Goal: Task Accomplishment & Management: Use online tool/utility

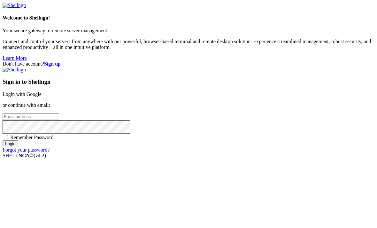
click at [361, 61] on div "Don't have account? Sign up Sign in to Shellngn Login with Google or continue w…" at bounding box center [189, 107] width 372 height 92
click at [61, 61] on strong "Sign up" at bounding box center [52, 63] width 17 height 5
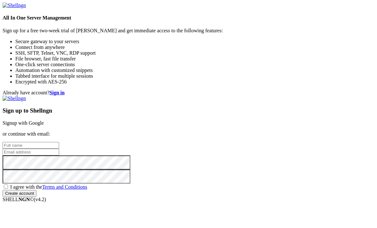
click at [44, 120] on link "Signup with Google" at bounding box center [23, 122] width 41 height 5
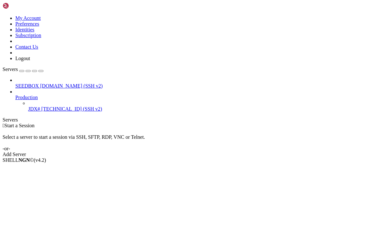
click at [38, 95] on span "Production" at bounding box center [26, 97] width 22 height 5
click at [24, 70] on button "button" at bounding box center [21, 71] width 5 height 2
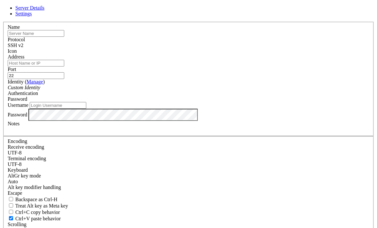
click at [64, 37] on input "text" at bounding box center [36, 33] width 57 height 7
type input "Bare uV"
click at [64, 67] on input "Address" at bounding box center [36, 63] width 57 height 7
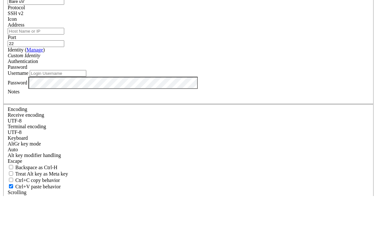
paste input "178.63.11.245 Root pass: ?7psDnuAWp2LWC"
click at [64, 60] on input "178.63.11.245 Root pass: ?7psDnuAWp2LWC" at bounding box center [36, 63] width 57 height 7
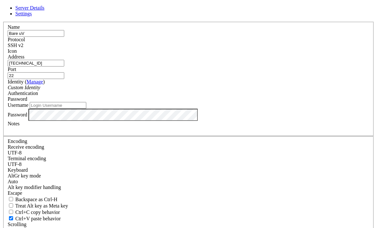
type input "[TECHNICAL_ID]"
click at [86, 109] on input "Username" at bounding box center [58, 105] width 57 height 7
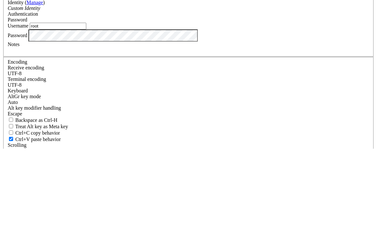
type input "root"
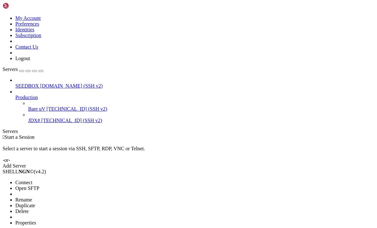
click at [27, 180] on span "Connect" at bounding box center [23, 182] width 17 height 5
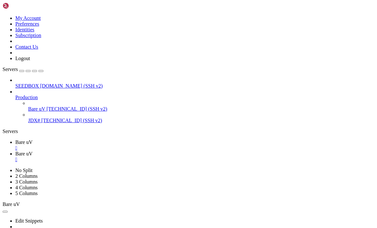
type input "/root"
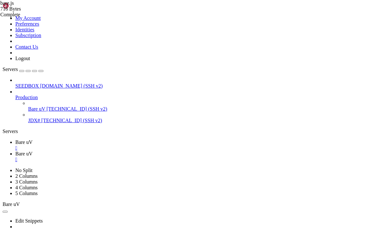
type textarea "});"
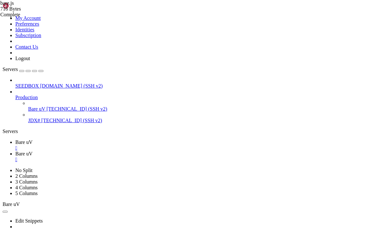
paste textarea "});"
type textarea "});"
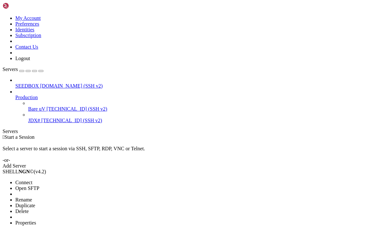
click at [57, 180] on li "Connect" at bounding box center [44, 183] width 58 height 6
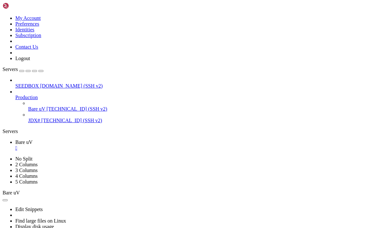
scroll to position [58, 0]
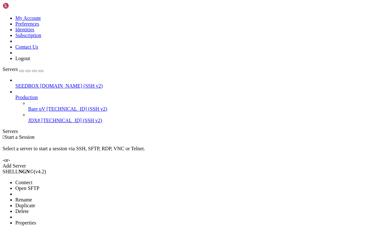
click at [28, 180] on span "Connect" at bounding box center [23, 182] width 17 height 5
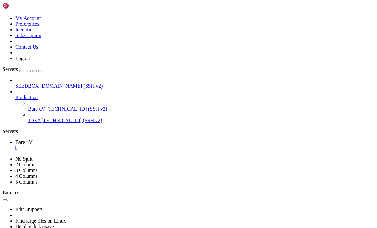
scroll to position [691, 0]
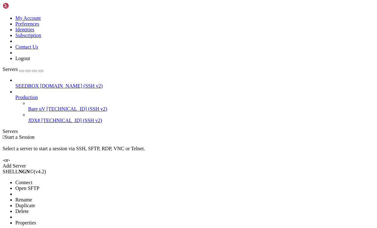
click at [27, 180] on span "Connect" at bounding box center [23, 182] width 17 height 5
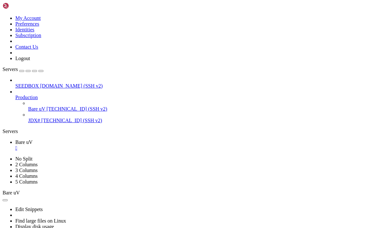
scroll to position [181, 0]
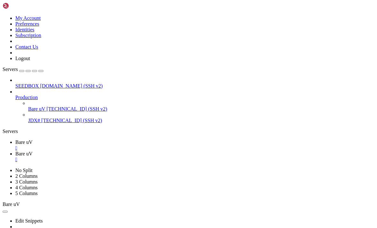
type input "/root"
click at [51, 123] on div "SEEDBOX venus.seedhost.eu (SSH v2) Production Bare uV 178.63.11.245 (SSH v2) JD…" at bounding box center [189, 100] width 372 height 46
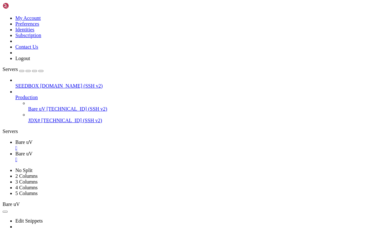
scroll to position [0, 0]
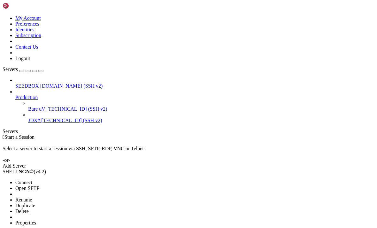
click at [32, 180] on span "Connect" at bounding box center [23, 182] width 17 height 5
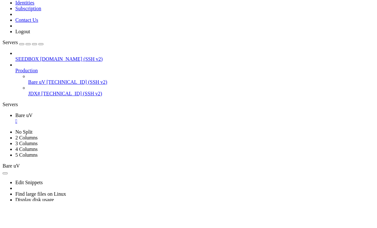
scroll to position [101, 0]
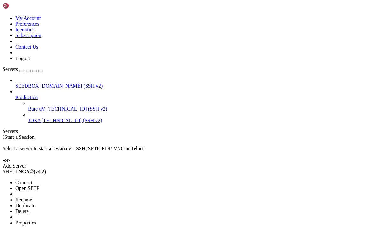
click at [215, 92] on div at bounding box center [188, 114] width 377 height 228
click at [27, 180] on li "Connect" at bounding box center [44, 183] width 58 height 6
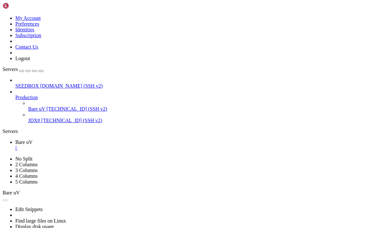
scroll to position [64, 0]
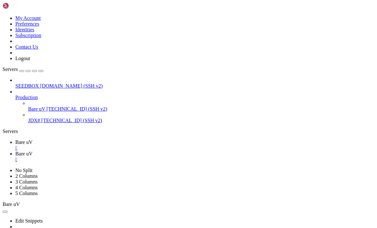
scroll to position [153, 0]
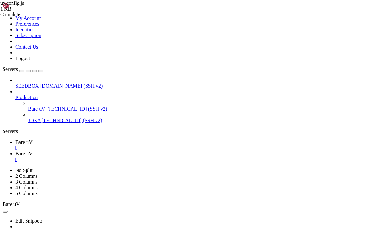
type input "/root/UV-Static-2.0/active/scripts"
